Goal: Information Seeking & Learning: Learn about a topic

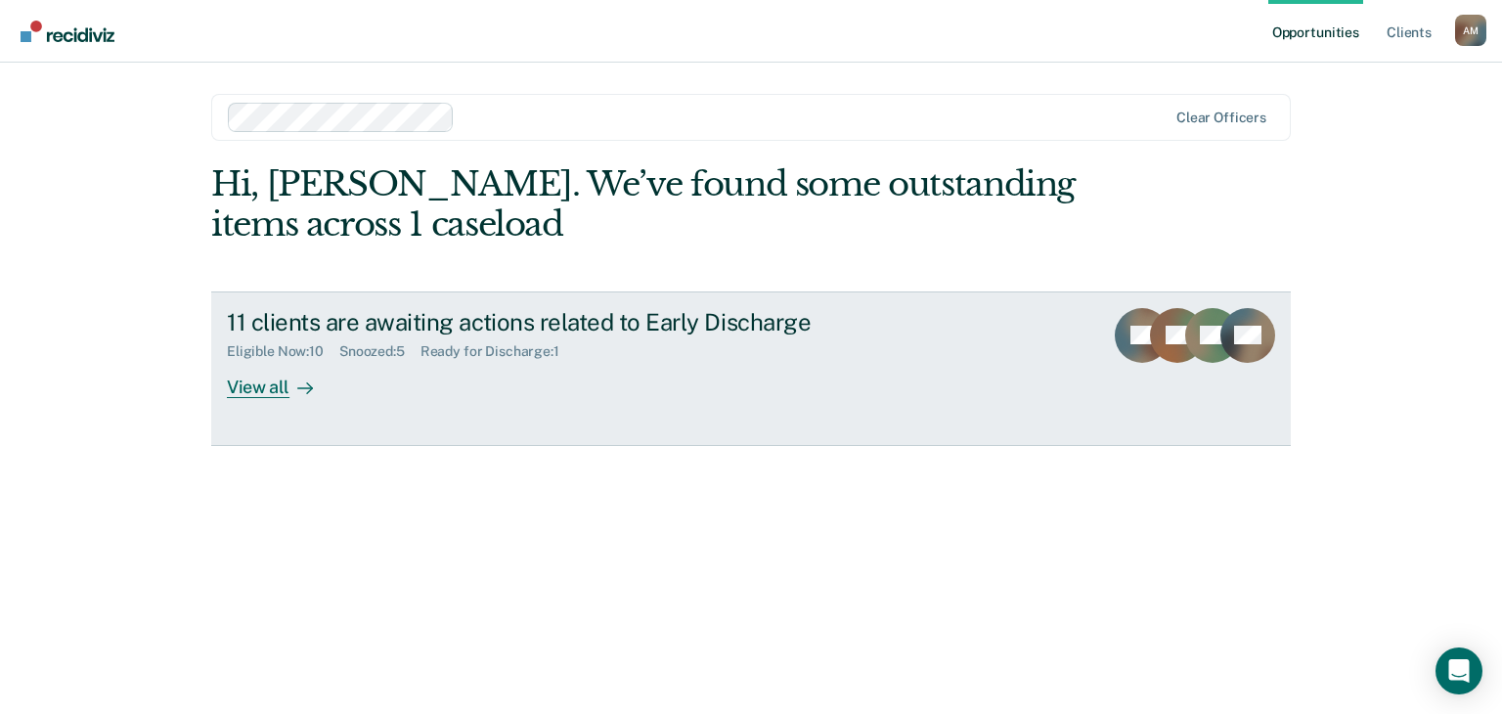
click at [288, 380] on div "View all" at bounding box center [282, 379] width 110 height 38
